Goal: Task Accomplishment & Management: Use online tool/utility

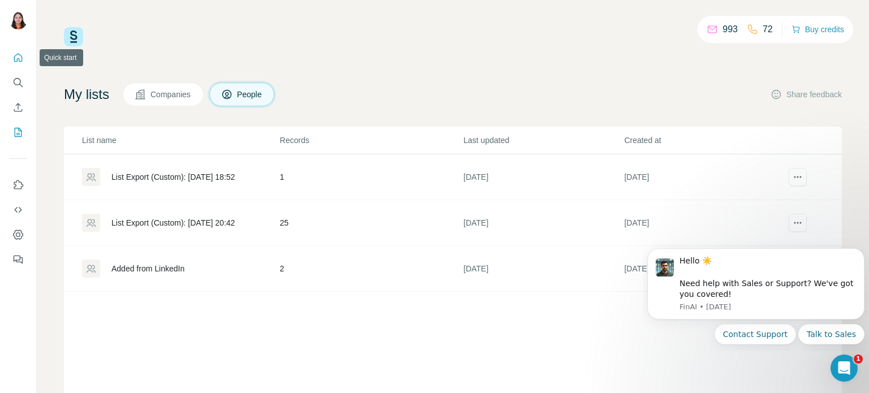
click at [19, 61] on icon "Quick start" at bounding box center [18, 57] width 8 height 8
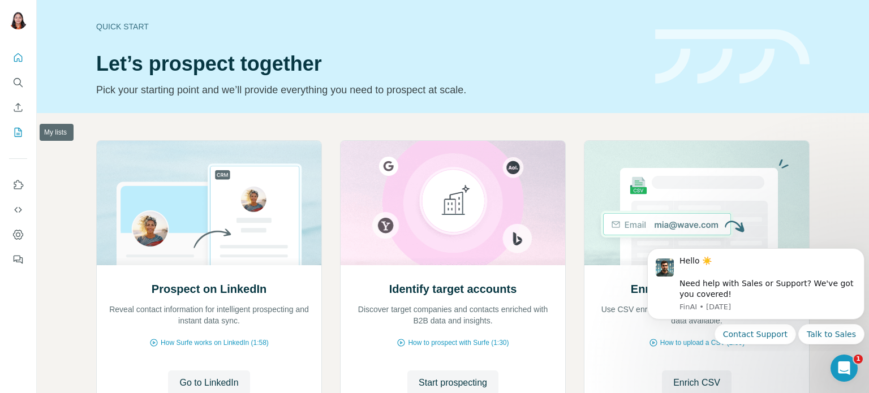
click at [18, 132] on icon "My lists" at bounding box center [17, 132] width 11 height 11
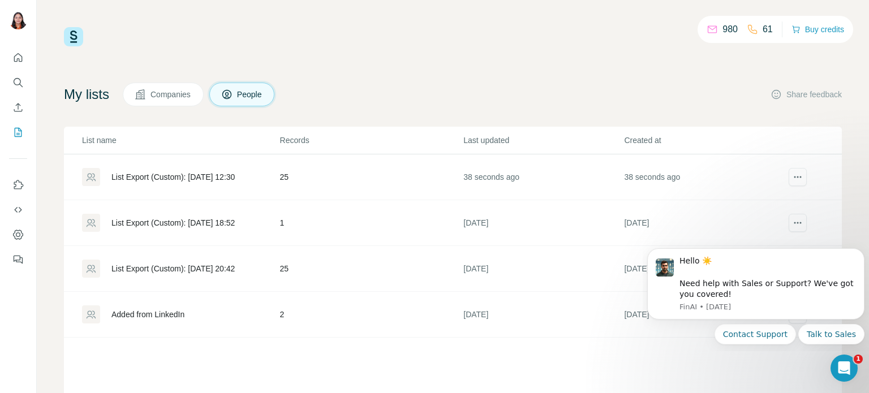
click at [279, 175] on td "25" at bounding box center [371, 177] width 184 height 46
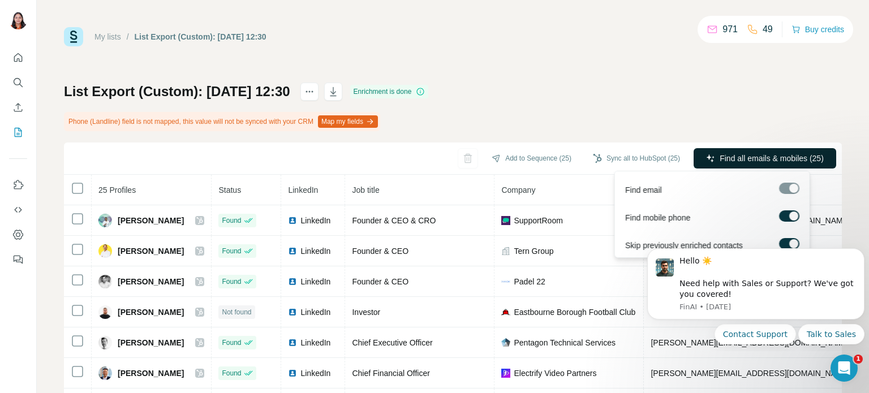
click at [781, 156] on span "Find all emails & mobiles (25)" at bounding box center [772, 158] width 104 height 11
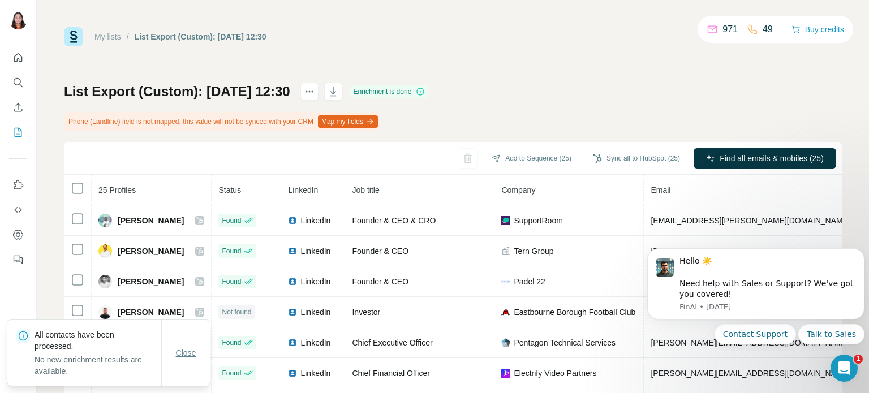
click at [183, 355] on span "Close" at bounding box center [186, 352] width 20 height 11
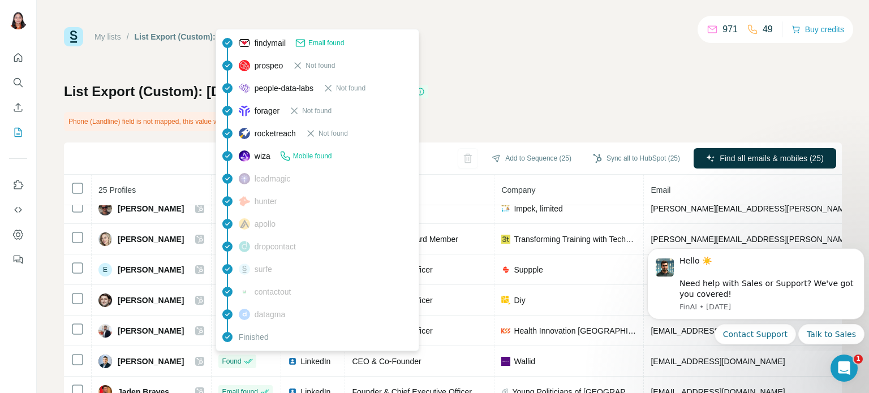
scroll to position [257, 0]
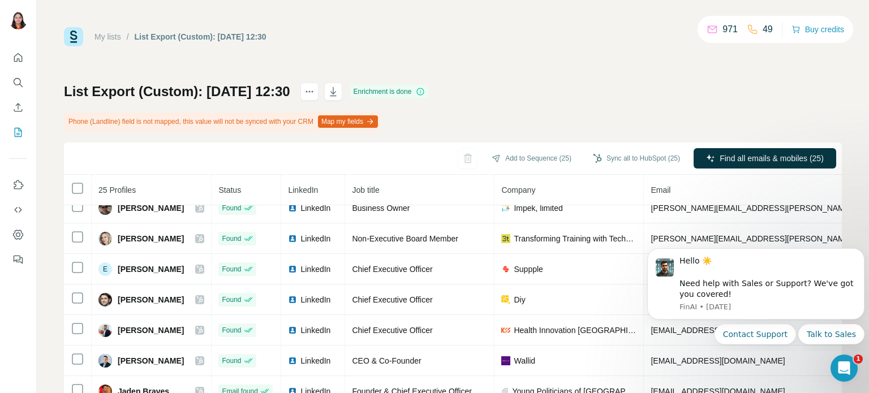
click at [562, 93] on div "List Export (Custom): [DATE] 12:30 Enrichment is done Phone (Landline) field is…" at bounding box center [453, 278] width 778 height 391
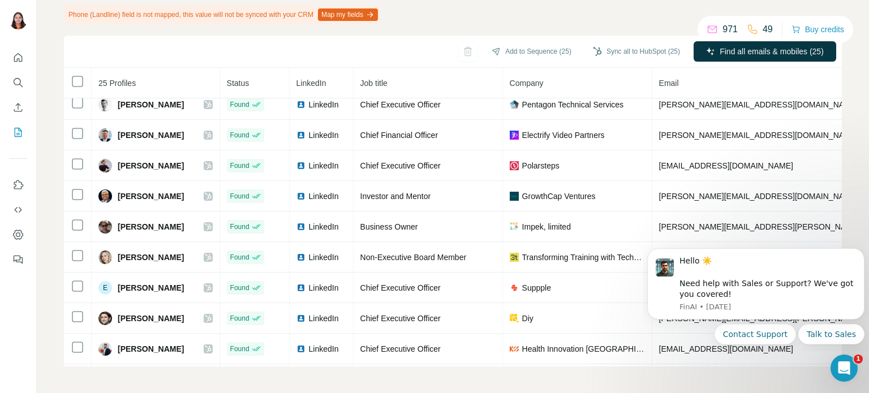
scroll to position [0, 0]
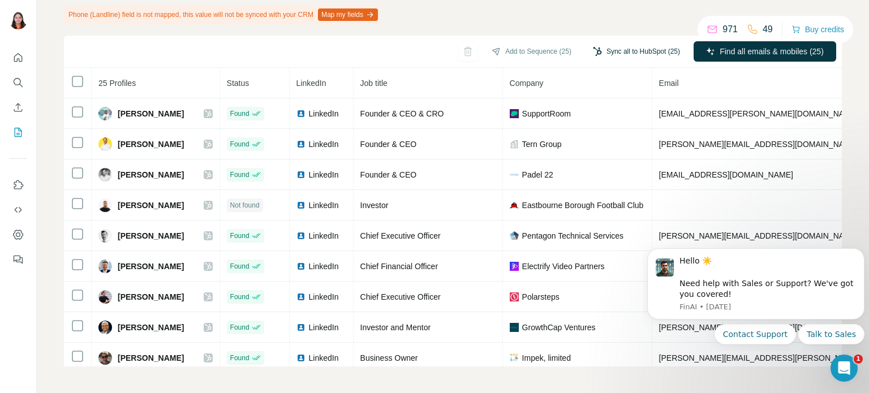
click at [631, 53] on button "Sync all to HubSpot (25)" at bounding box center [636, 51] width 103 height 17
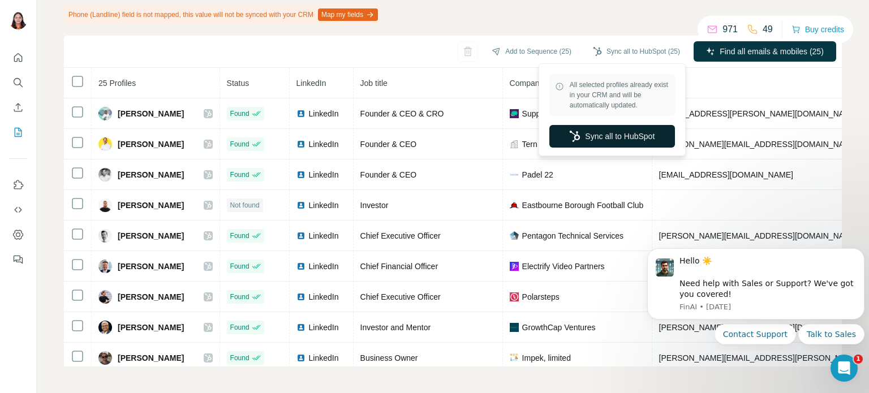
click at [628, 132] on button "Sync all to HubSpot" at bounding box center [612, 136] width 126 height 23
